Goal: Find specific page/section: Find specific page/section

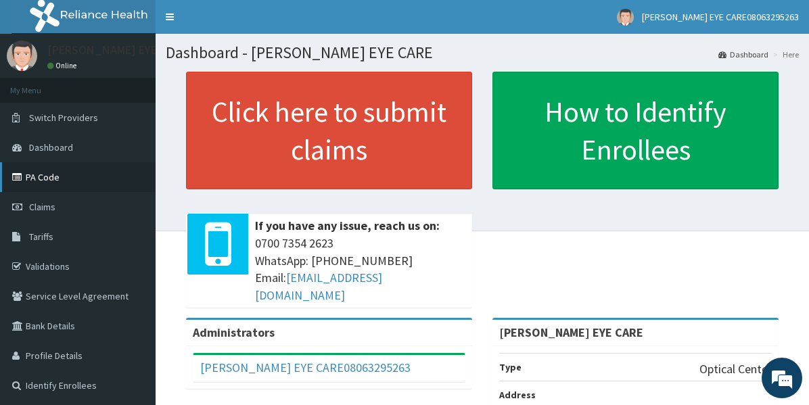
click at [46, 177] on link "PA Code" at bounding box center [78, 177] width 156 height 30
click at [47, 187] on link "PA Code" at bounding box center [78, 177] width 156 height 30
